Goal: Go to known website: Go to known website

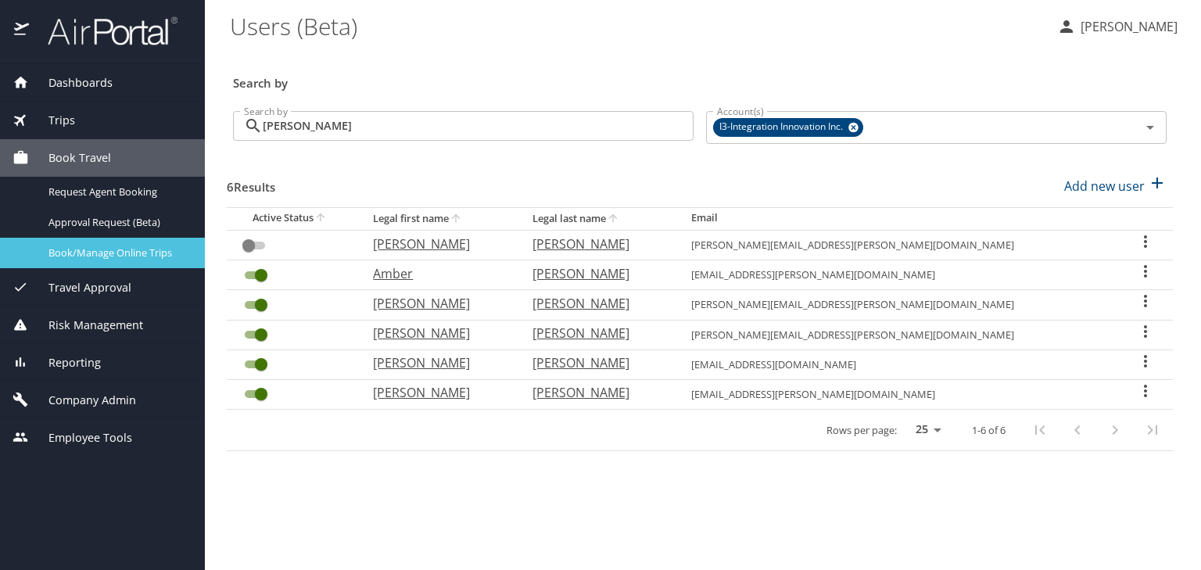
click at [122, 254] on span "Book/Manage Online Trips" at bounding box center [117, 253] width 138 height 15
